Goal: Navigation & Orientation: Go to known website

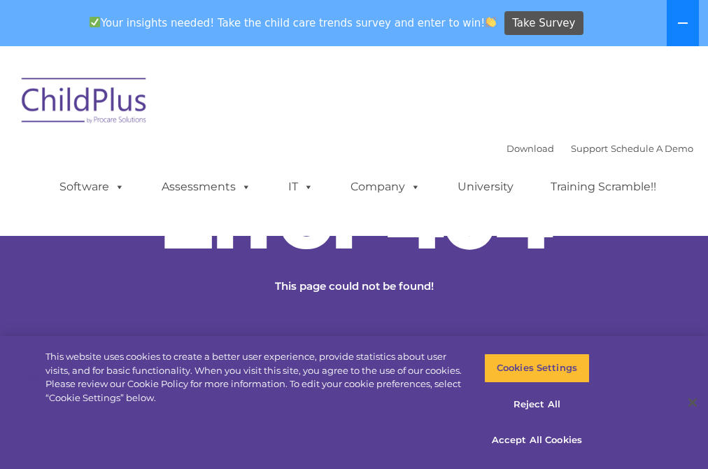
click at [683, 20] on icon at bounding box center [683, 23] width 11 height 11
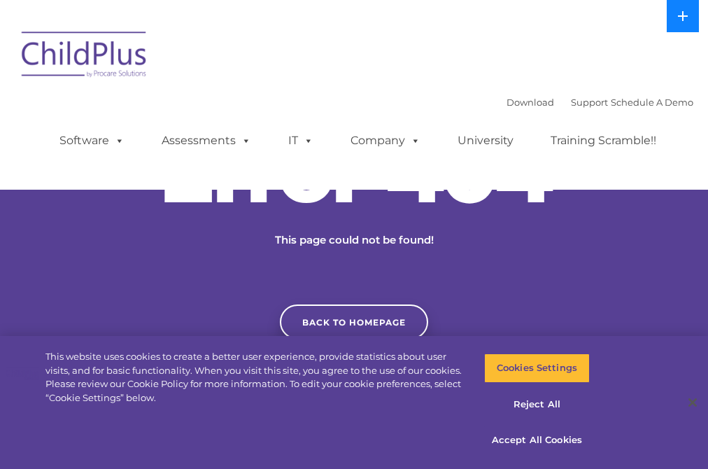
click at [683, 20] on icon at bounding box center [683, 16] width 10 height 10
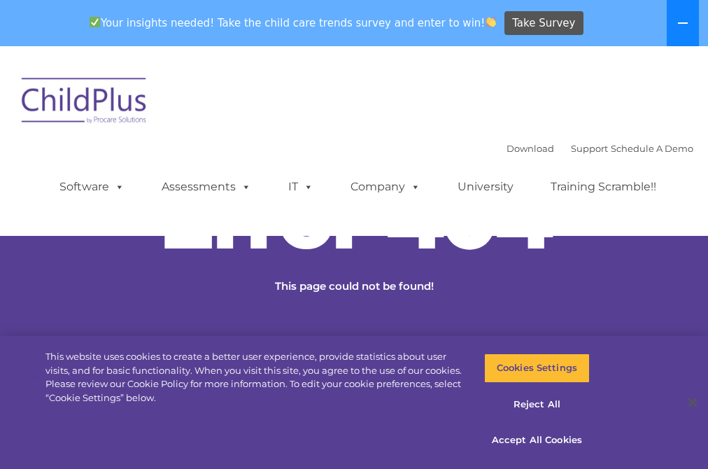
click at [683, 20] on icon at bounding box center [683, 23] width 11 height 11
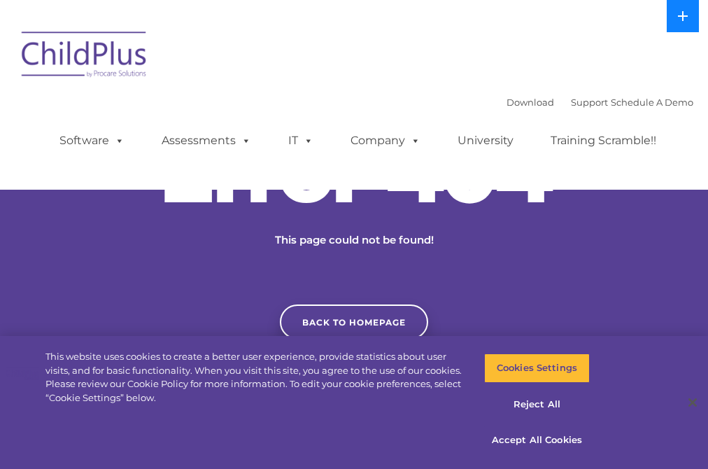
click at [690, 22] on button at bounding box center [683, 16] width 32 height 32
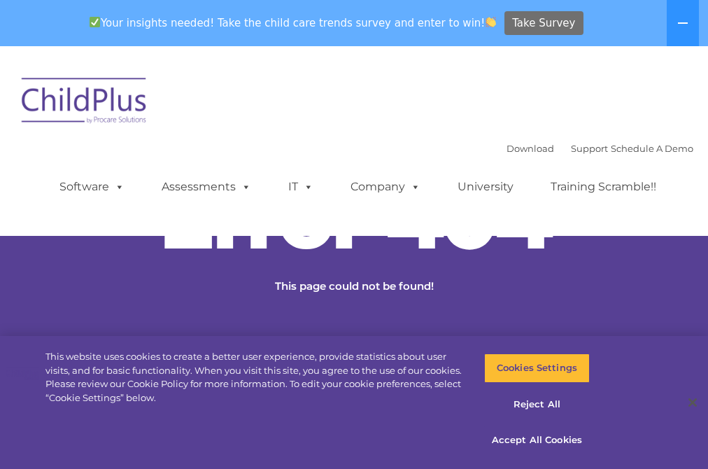
click at [525, 18] on span "Take Survey" at bounding box center [543, 23] width 63 height 25
